Goal: Navigation & Orientation: Go to known website

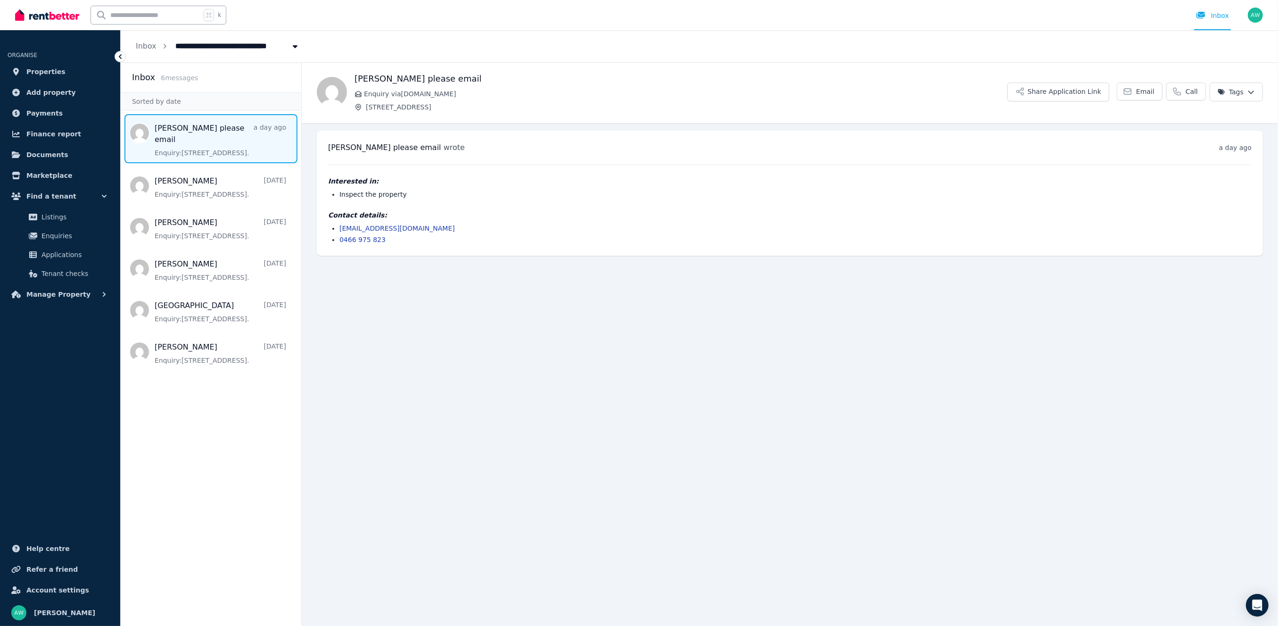
click at [67, 16] on img at bounding box center [47, 15] width 64 height 14
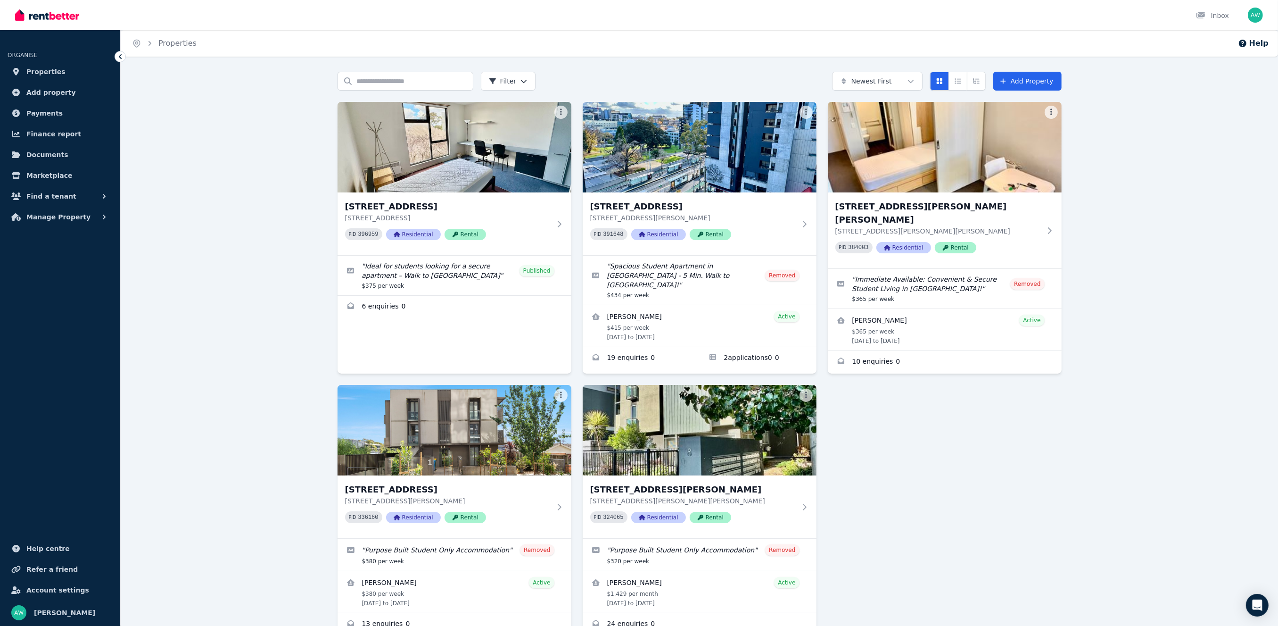
click at [169, 483] on div "Search properties Filter Newest First Add Property 203/60 Waverley Rd, Malvern …" at bounding box center [700, 375] width 1158 height 607
